Goal: Information Seeking & Learning: Learn about a topic

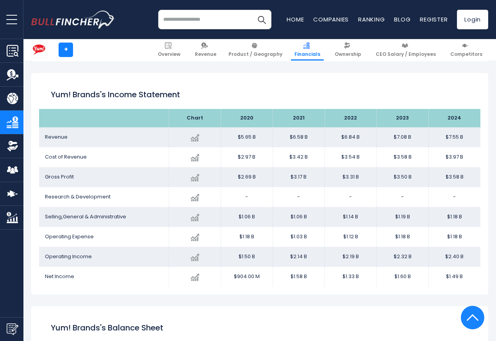
scroll to position [423, 0]
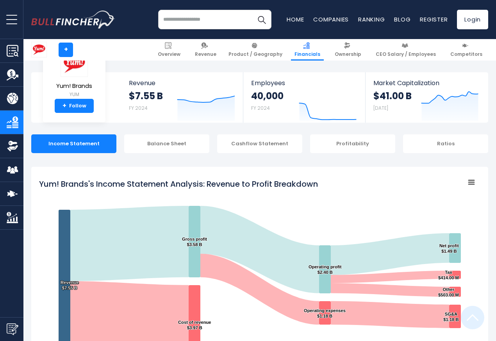
scroll to position [423, 0]
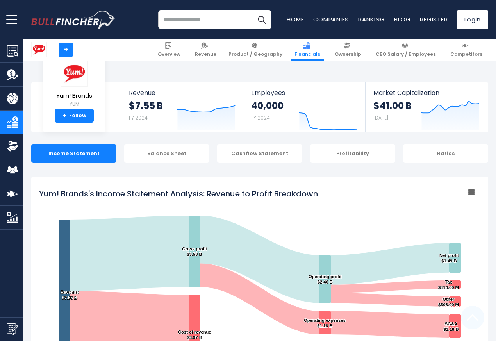
scroll to position [423, 0]
